Goal: Navigation & Orientation: Find specific page/section

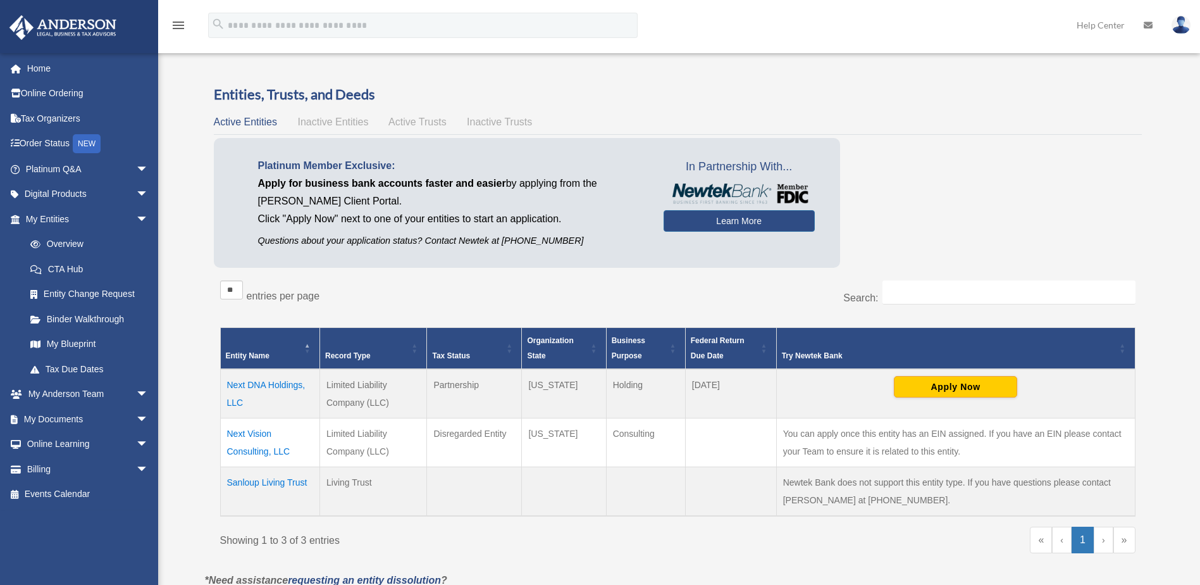
scroll to position [44, 0]
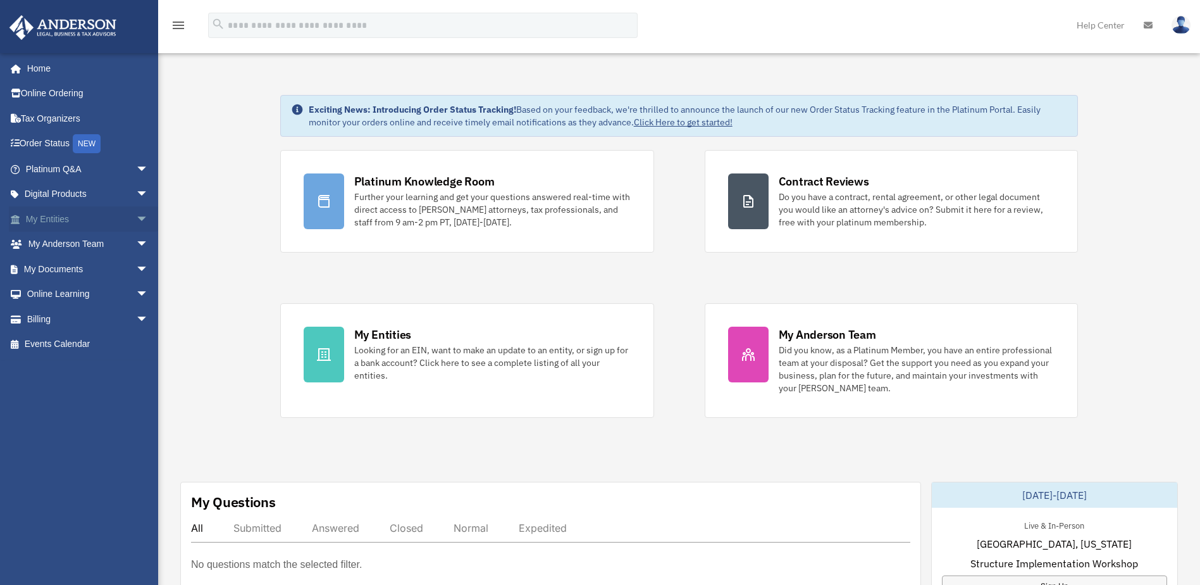
click at [44, 222] on link "My Entities arrow_drop_down" at bounding box center [88, 218] width 159 height 25
click at [136, 224] on span "arrow_drop_down" at bounding box center [148, 219] width 25 height 26
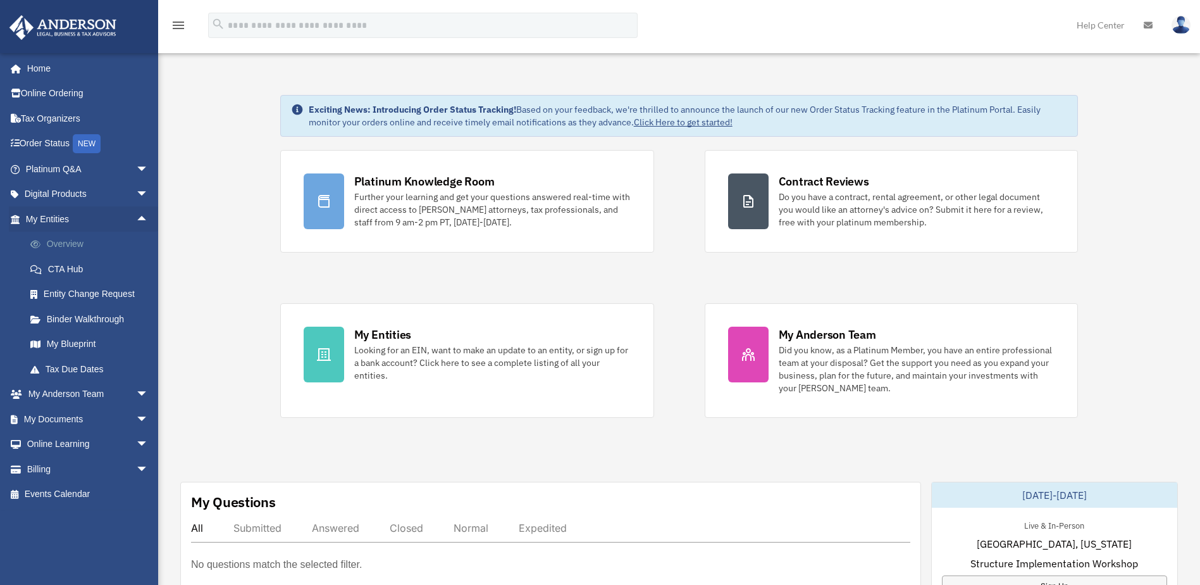
click at [83, 245] on link "Overview" at bounding box center [93, 244] width 150 height 25
